Goal: Task Accomplishment & Management: Manage account settings

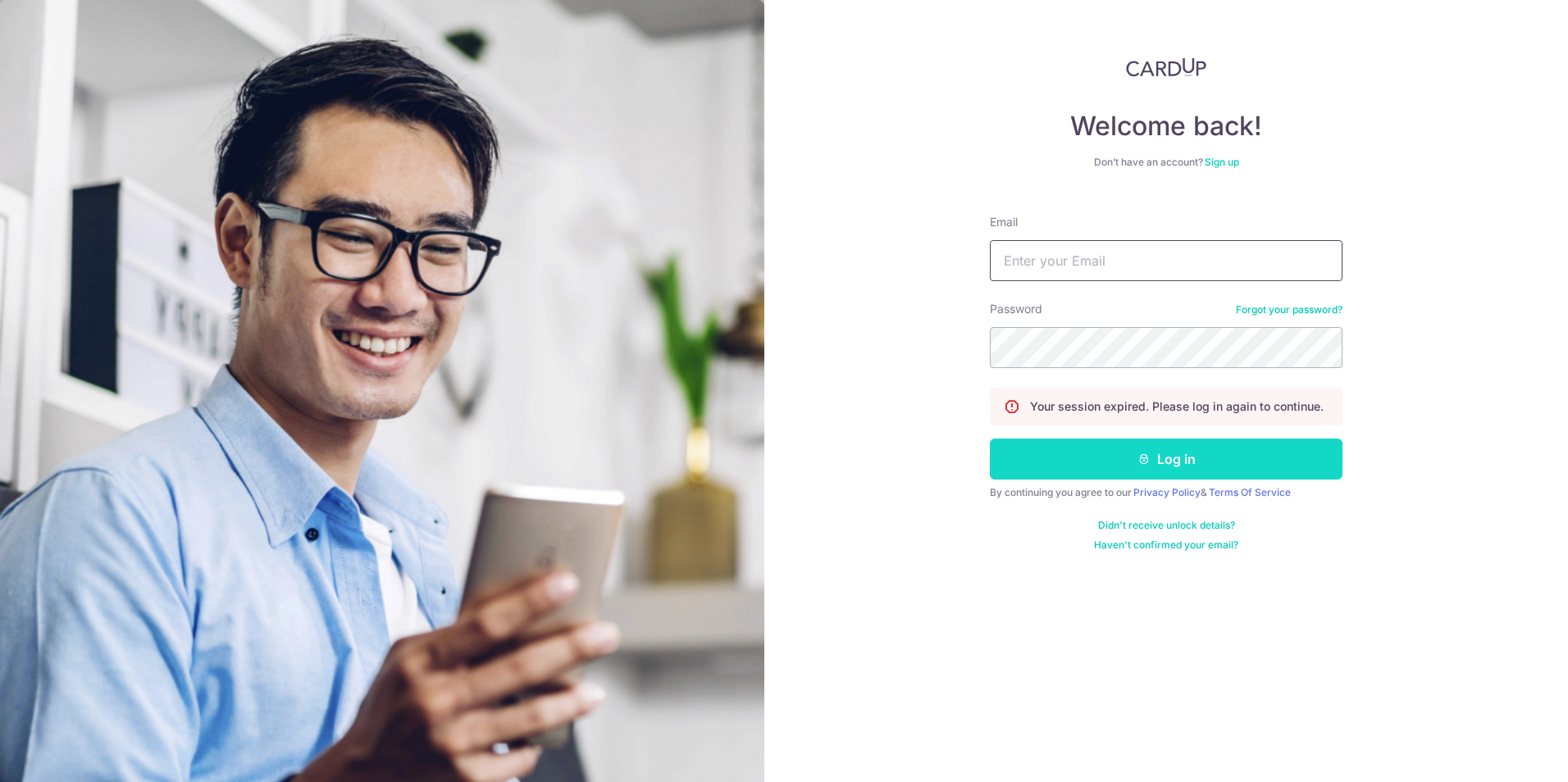
type input "[EMAIL_ADDRESS][DOMAIN_NAME]"
click at [1074, 463] on button "Log in" at bounding box center [1166, 459] width 353 height 41
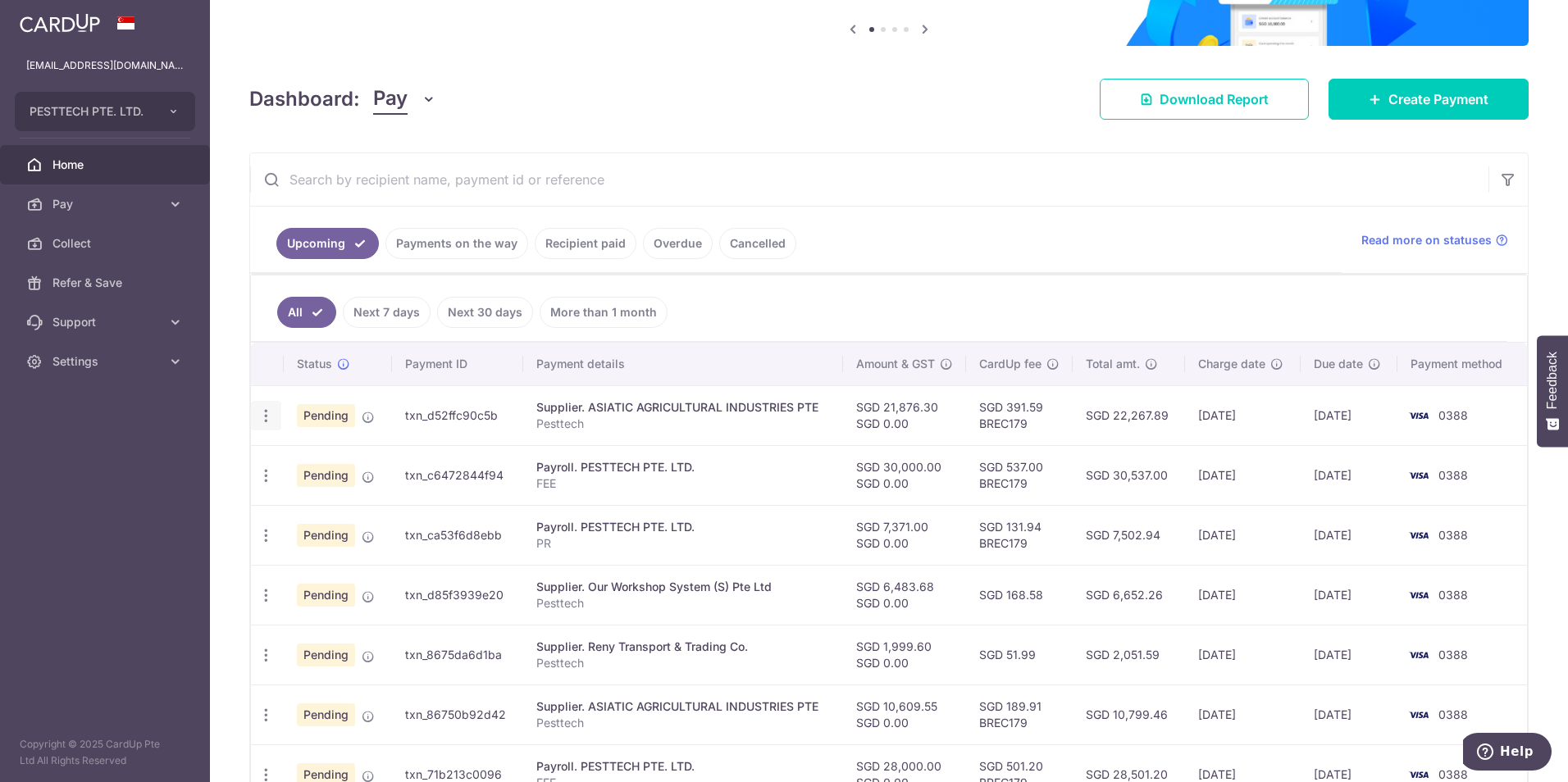
click at [268, 420] on icon "button" at bounding box center [267, 416] width 18 height 18
click at [248, 343] on div "× Pause Schedule Pause all future payments in this series Pause just this one p…" at bounding box center [888, 391] width 1358 height 782
click at [261, 475] on icon "button" at bounding box center [267, 476] width 18 height 18
click at [233, 361] on div "× Pause Schedule Pause all future payments in this series Pause just this one p…" at bounding box center [888, 391] width 1358 height 782
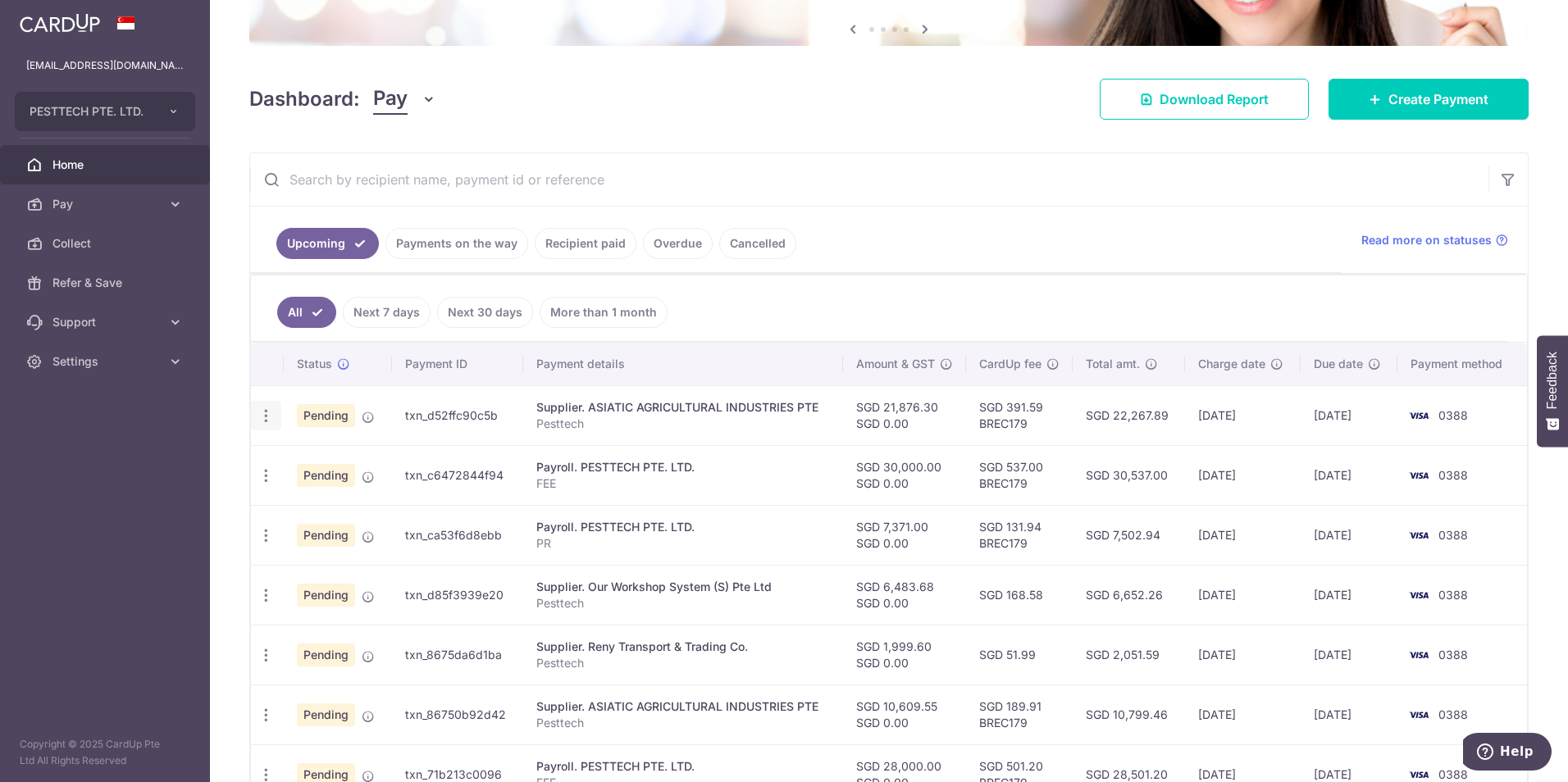
click at [267, 417] on icon "button" at bounding box center [267, 416] width 18 height 18
click at [319, 546] on span "Upload doc" at bounding box center [353, 541] width 111 height 20
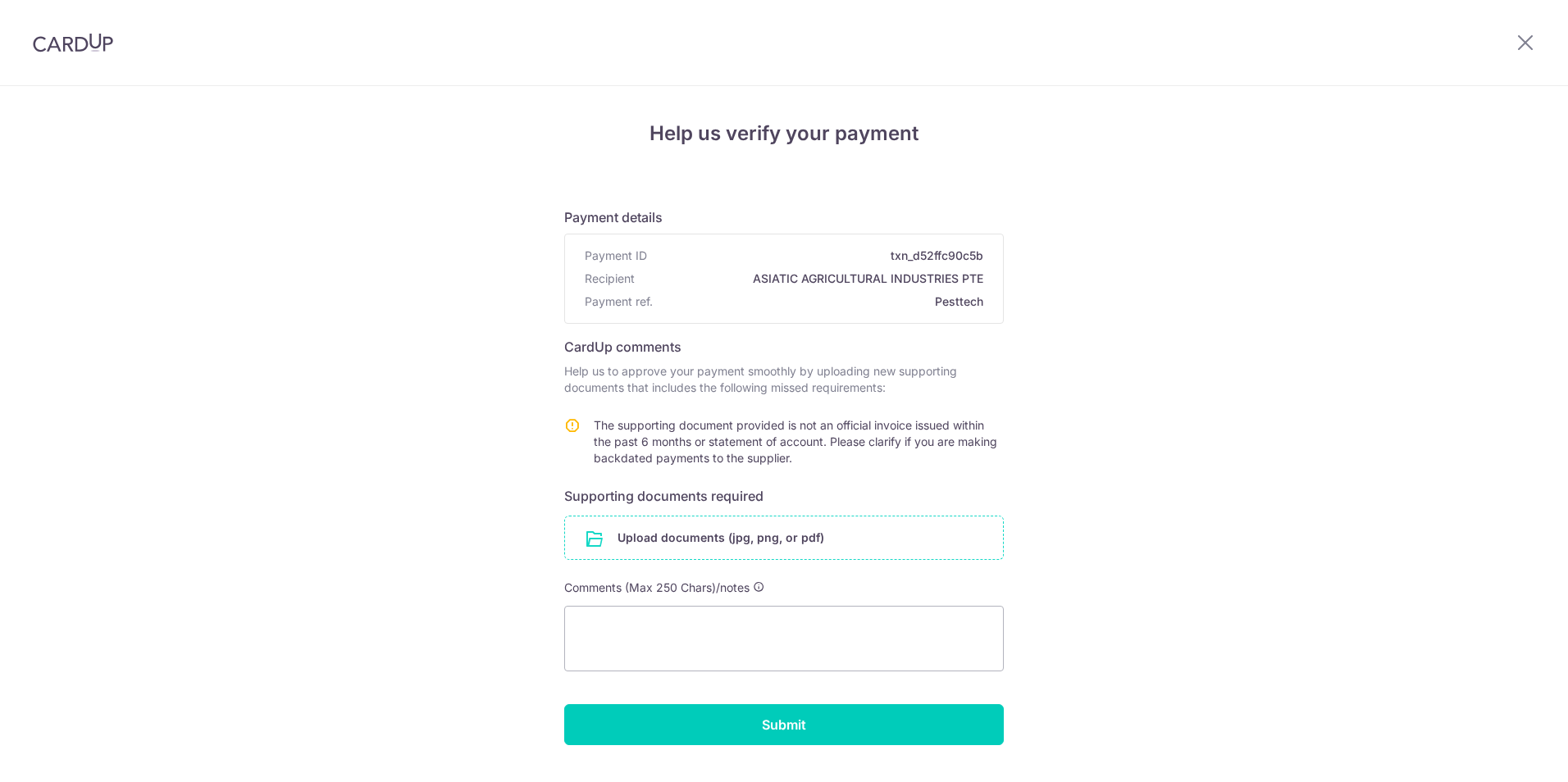
click at [659, 537] on input "file" at bounding box center [784, 537] width 438 height 42
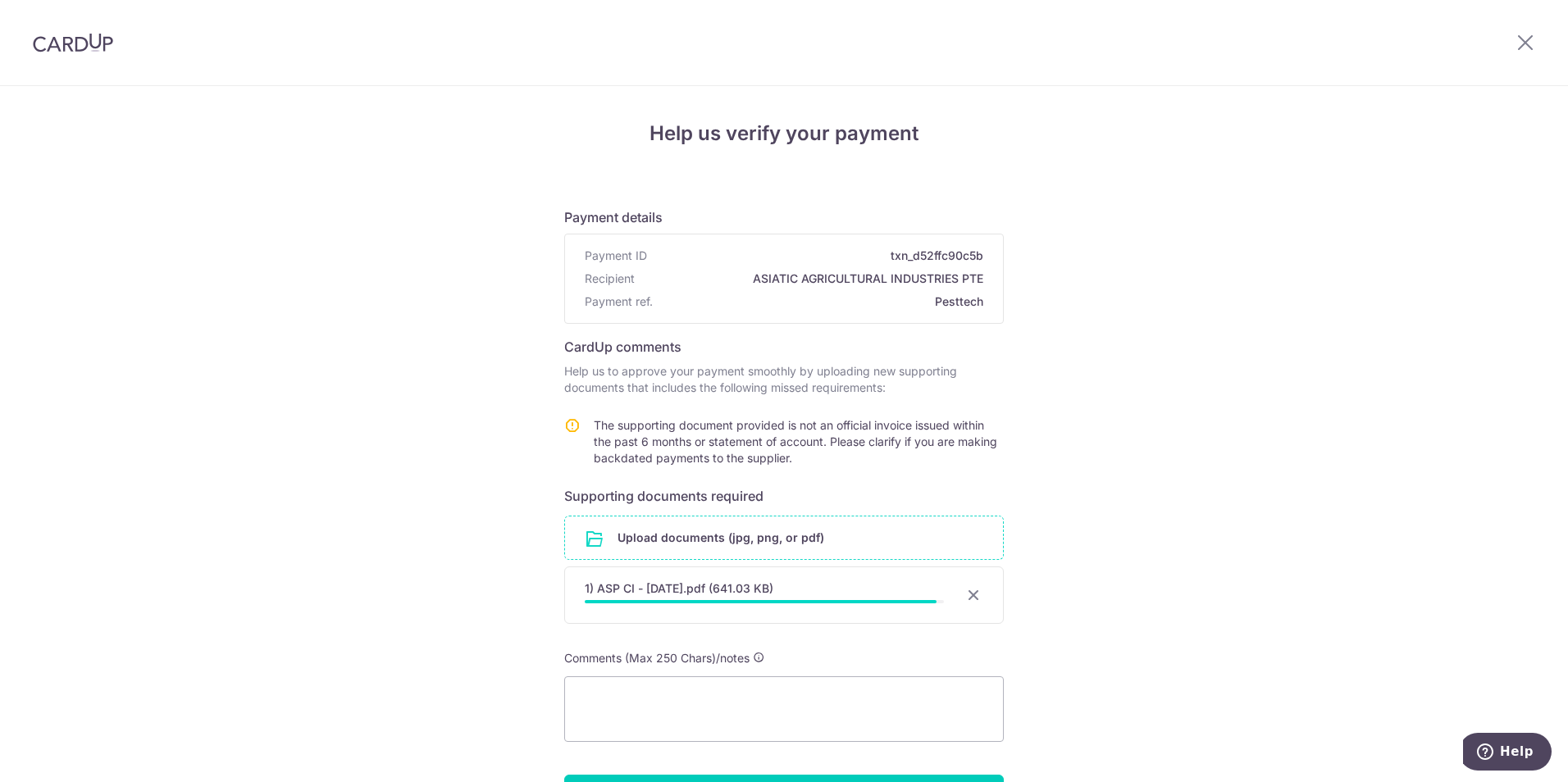
click at [673, 526] on input "file" at bounding box center [784, 537] width 438 height 42
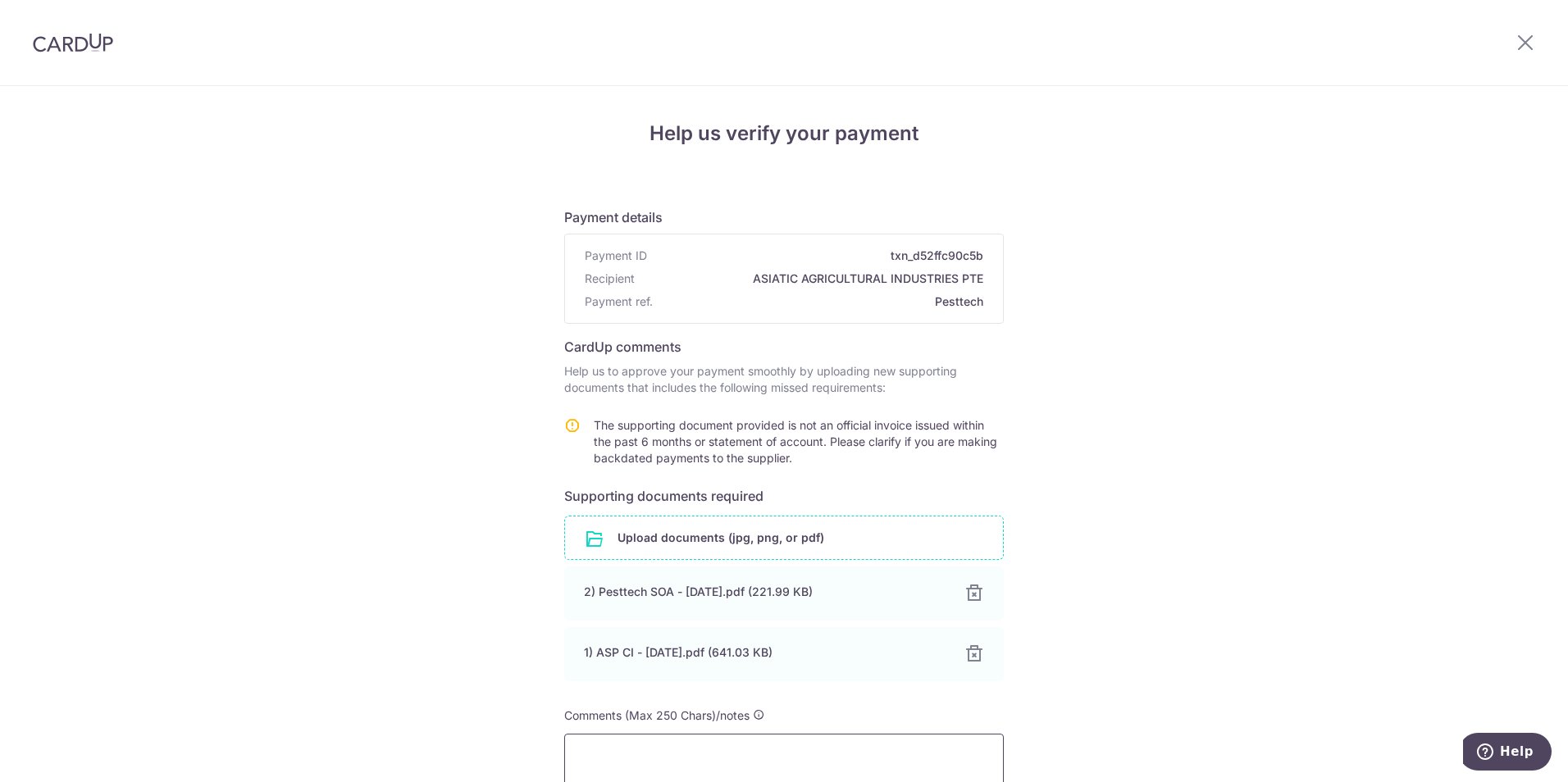
click at [643, 750] on textarea at bounding box center [784, 766] width 440 height 66
type textarea "M"
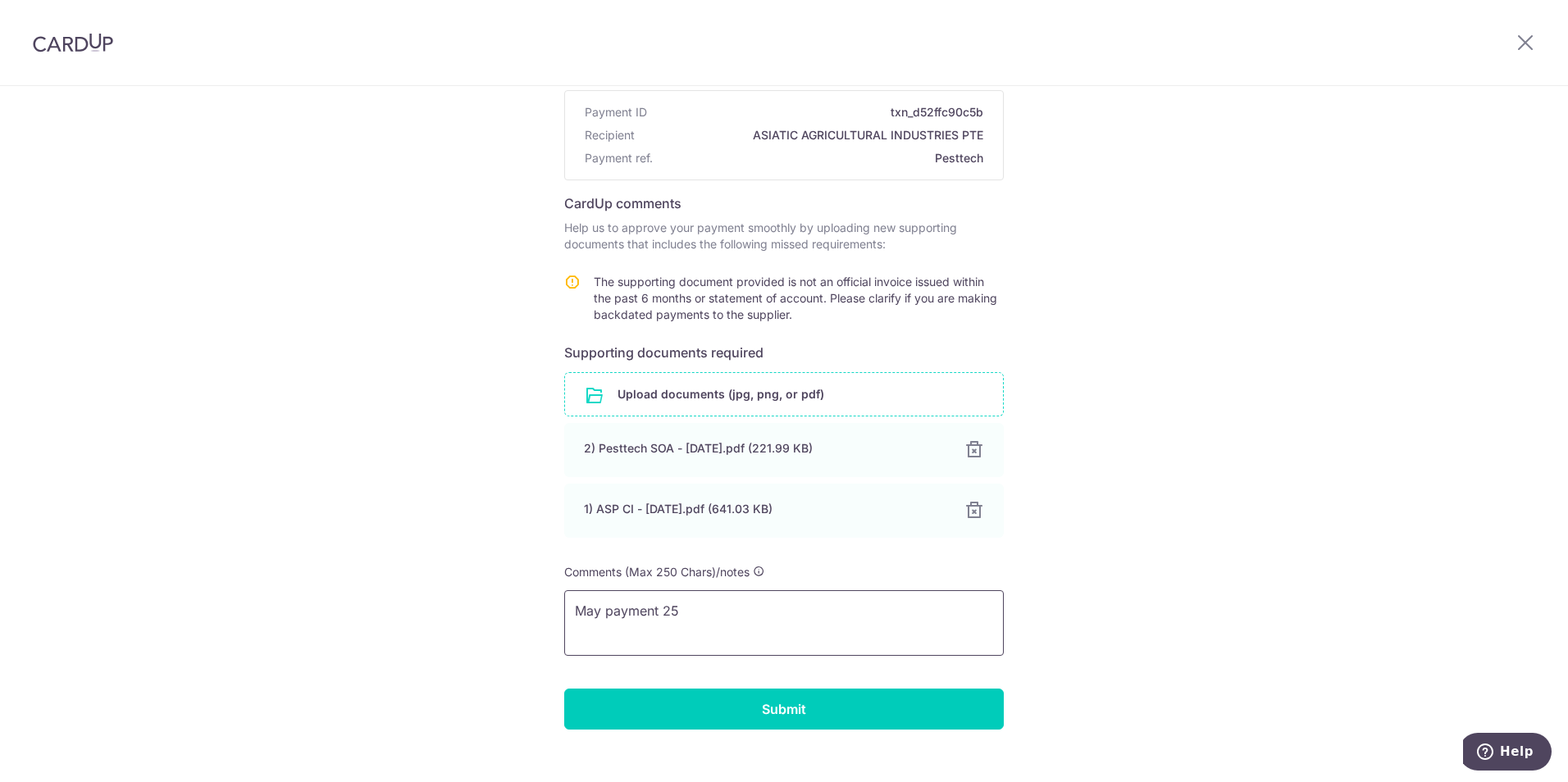
scroll to position [168, 0]
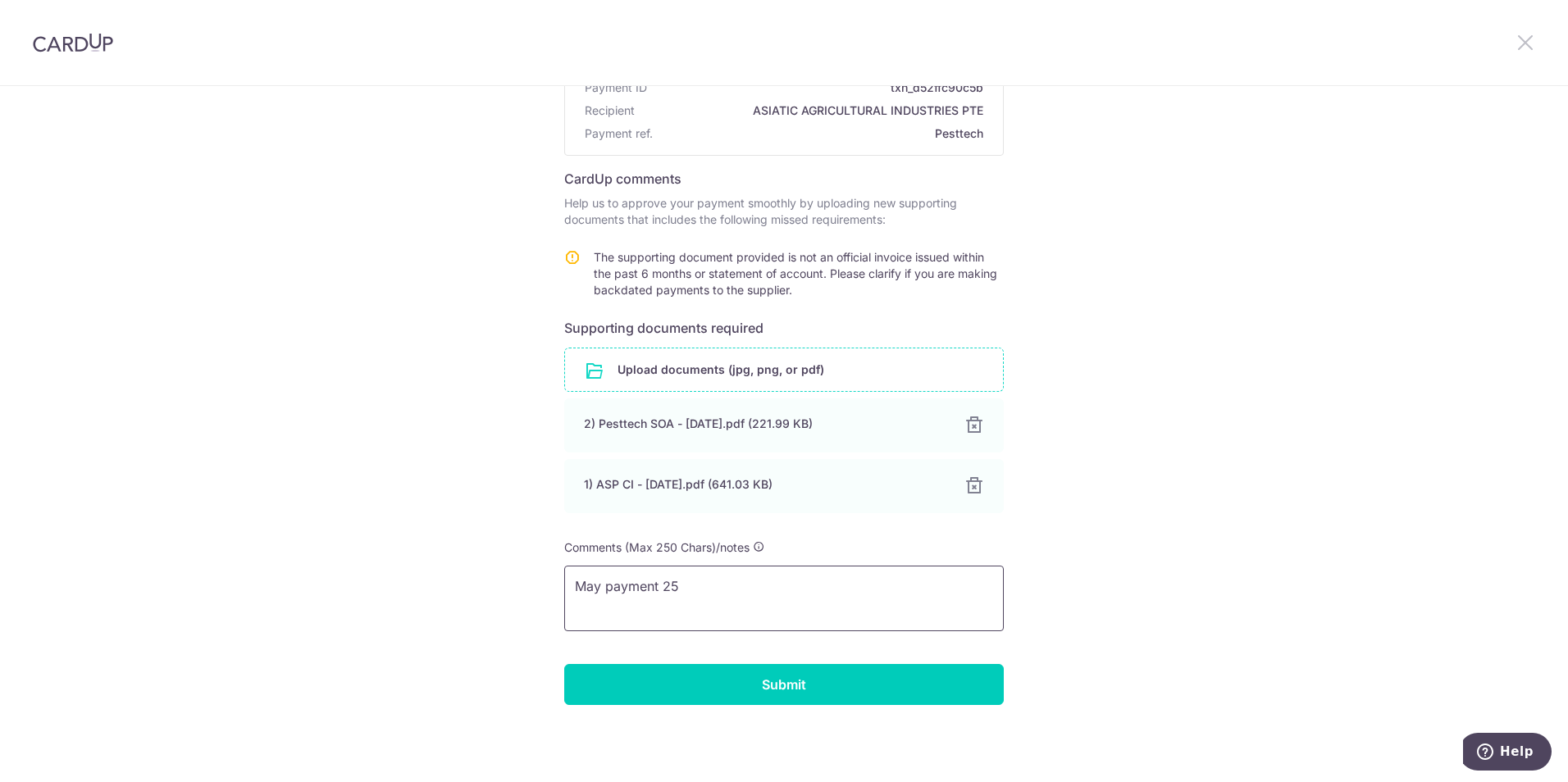
type textarea "May payment 25"
click at [1535, 42] on icon at bounding box center [1526, 42] width 20 height 21
